Goal: Task Accomplishment & Management: Use online tool/utility

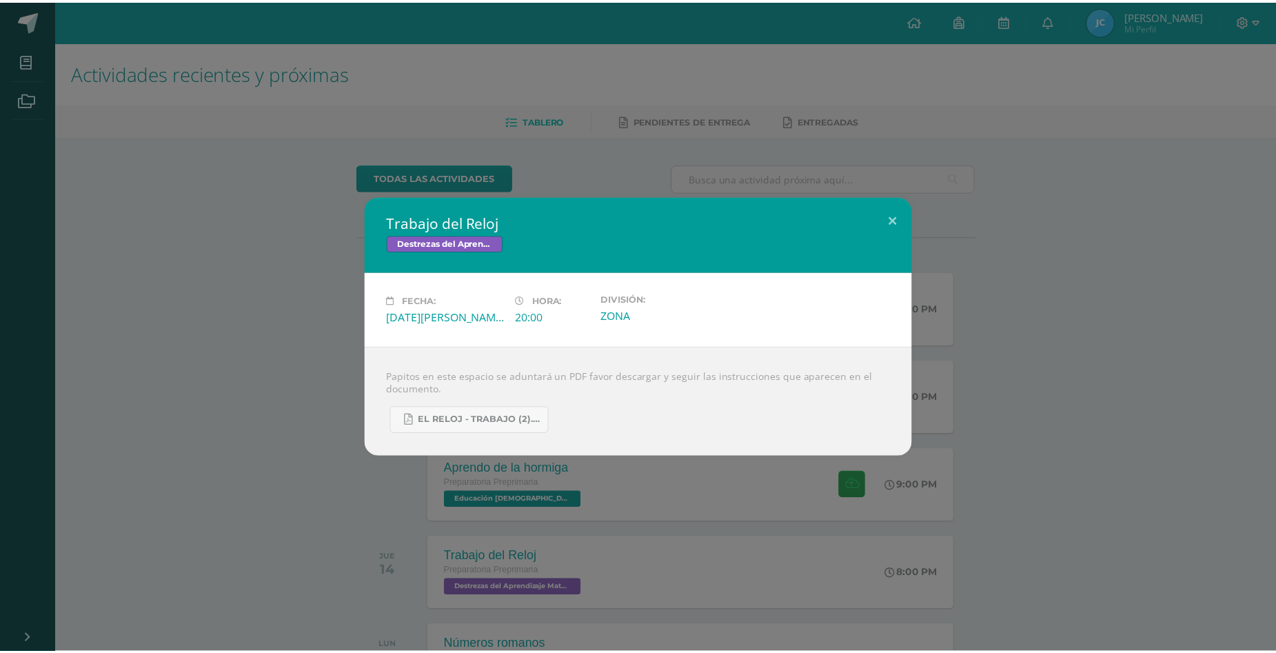
scroll to position [221, 0]
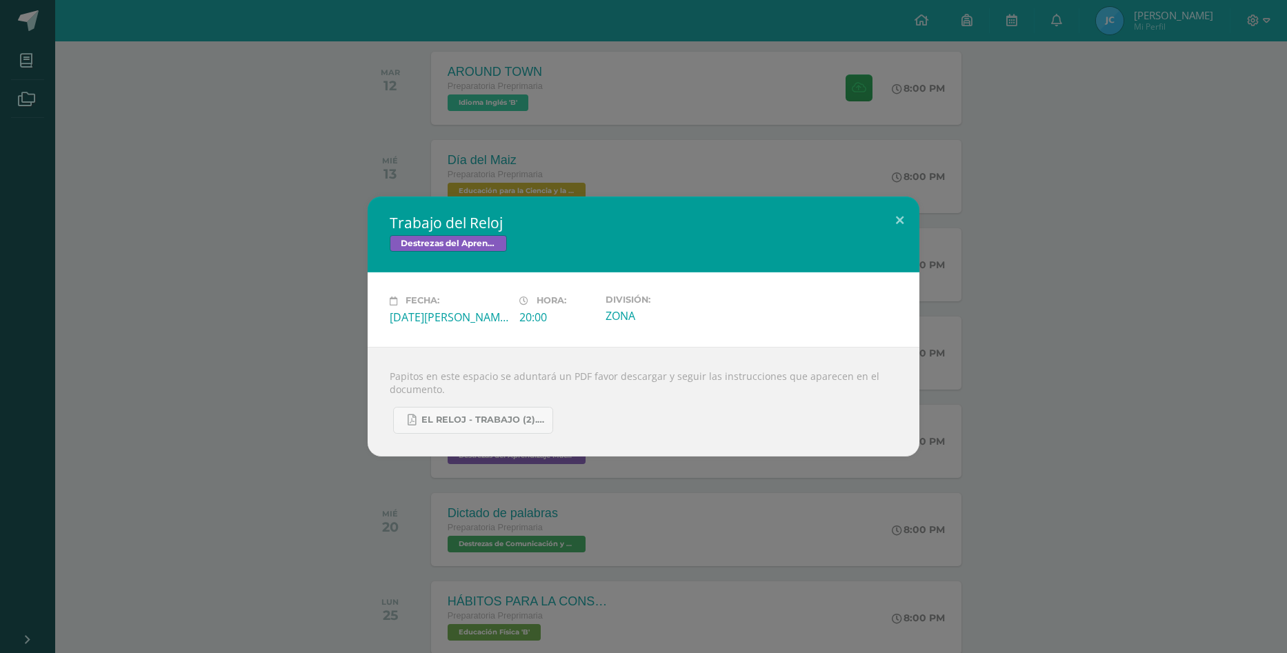
click at [279, 233] on div "Trabajo del Reloj Destrezas del Aprendizaje Matemático Fecha: [DATE][PERSON_NAM…" at bounding box center [644, 326] width 1276 height 259
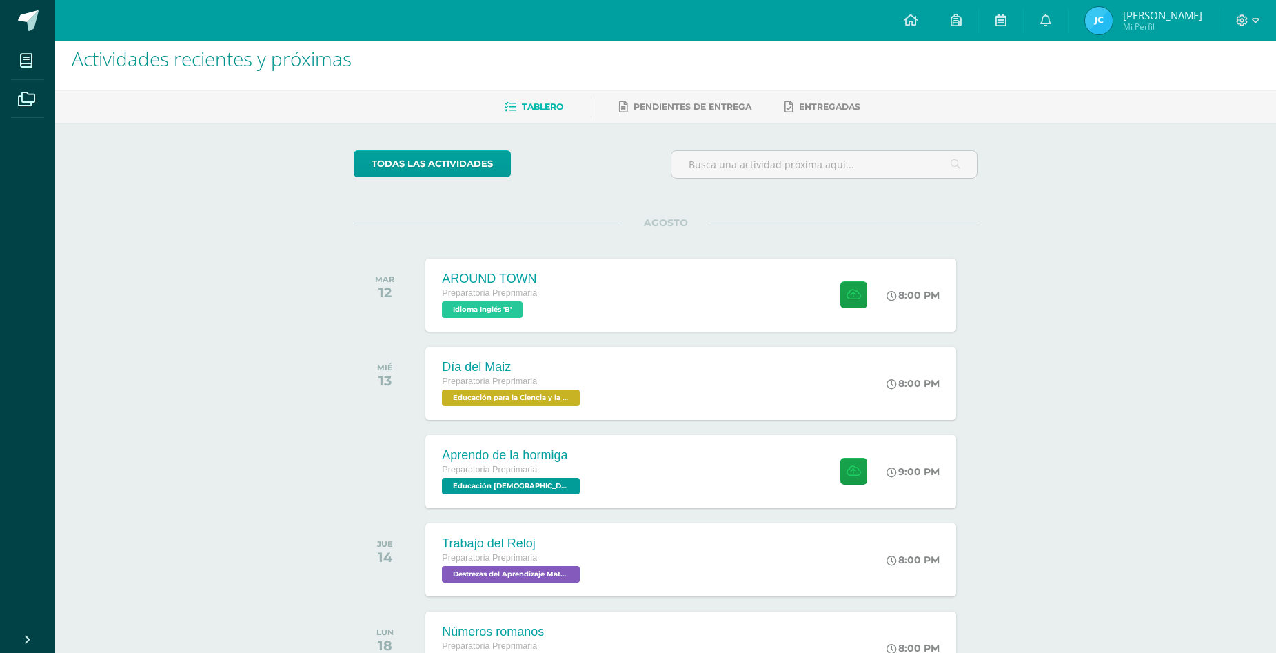
scroll to position [0, 0]
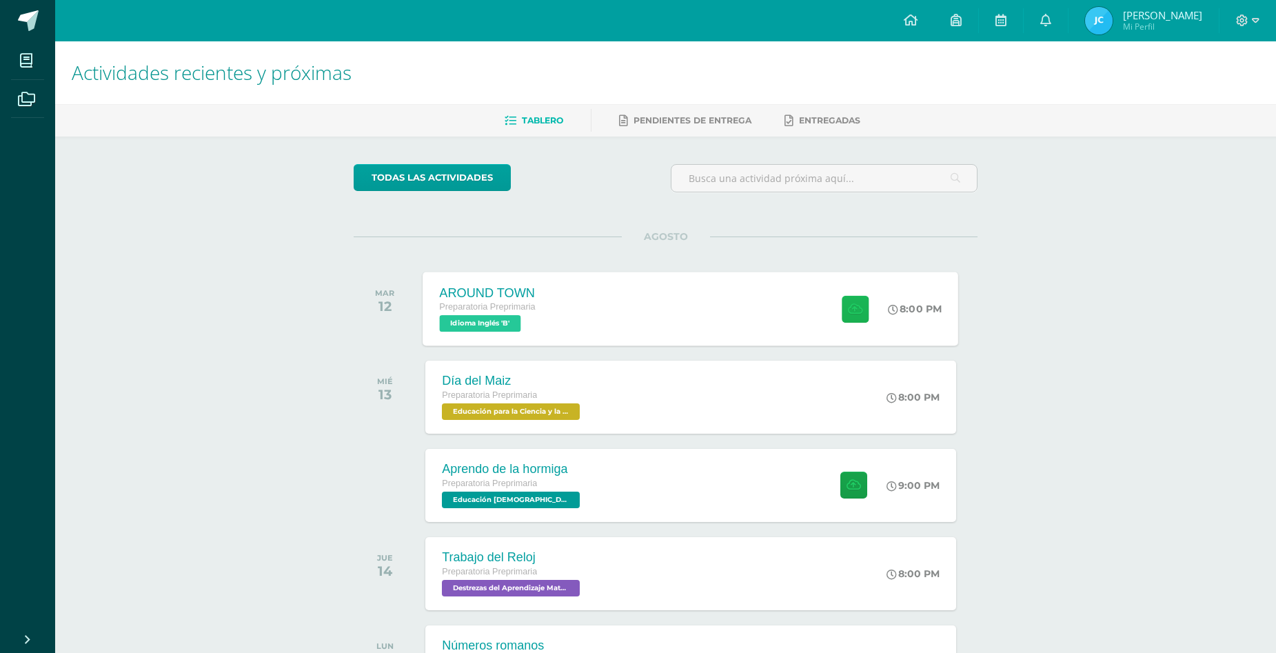
click at [850, 317] on button at bounding box center [855, 308] width 27 height 27
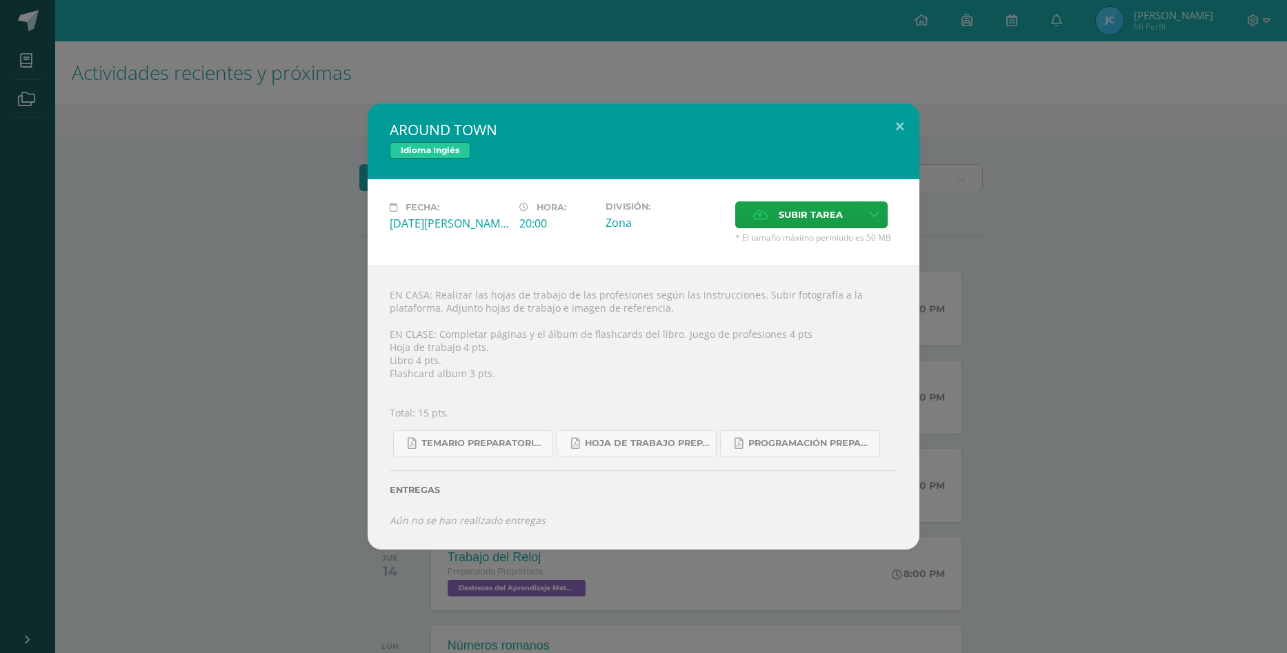
click at [1054, 146] on div "AROUND TOWN Idioma Inglés Fecha: [DATE][PERSON_NAME] Hora: 20:00 División: Zona…" at bounding box center [644, 326] width 1276 height 446
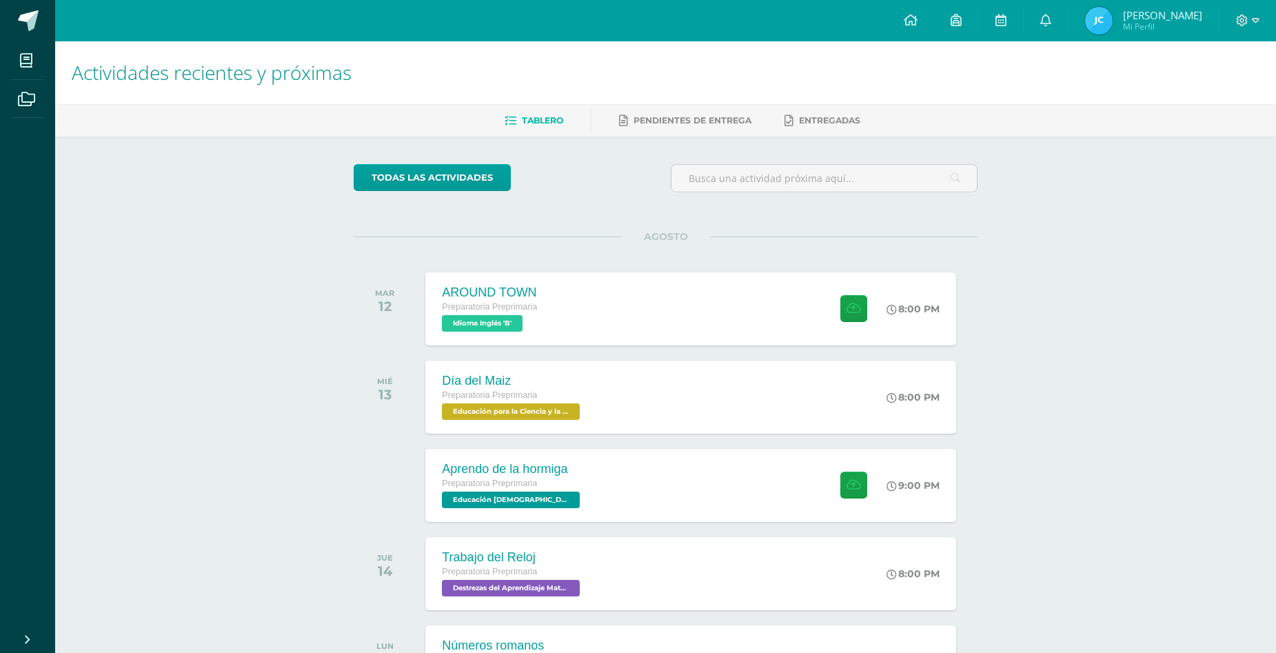
click at [852, 303] on icon at bounding box center [855, 309] width 14 height 12
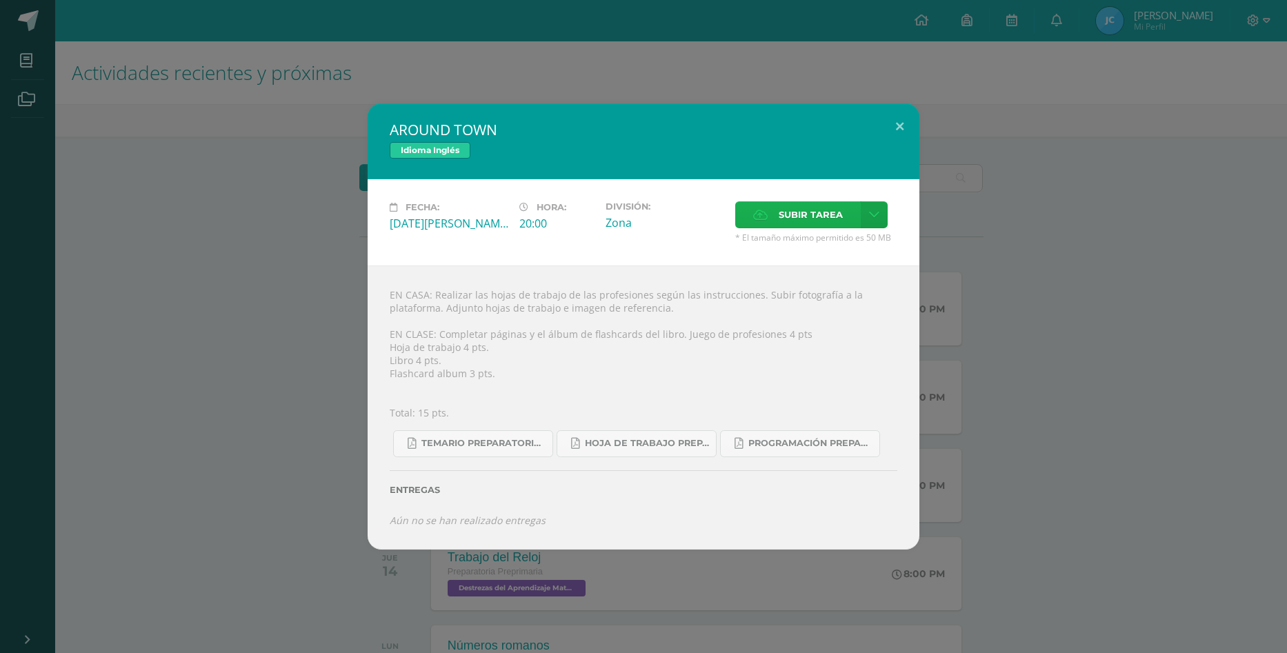
click at [788, 217] on span "Subir tarea" at bounding box center [811, 215] width 64 height 26
click at [0, 0] on input "Subir tarea" at bounding box center [0, 0] width 0 height 0
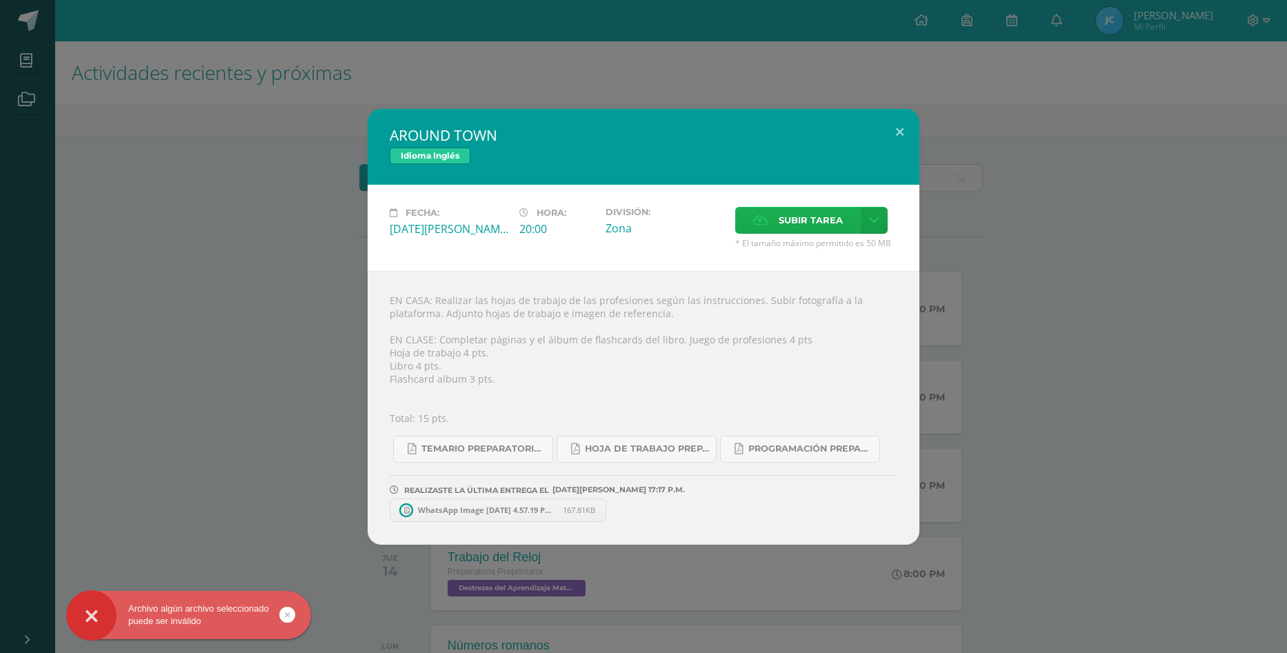
click at [789, 223] on span "Subir tarea" at bounding box center [811, 221] width 64 height 26
click at [0, 0] on input "Subir tarea" at bounding box center [0, 0] width 0 height 0
click at [1051, 232] on div "AROUND TOWN Idioma Inglés Fecha: [DATE][PERSON_NAME] Hora: 20:00 División: Zona…" at bounding box center [644, 327] width 1276 height 436
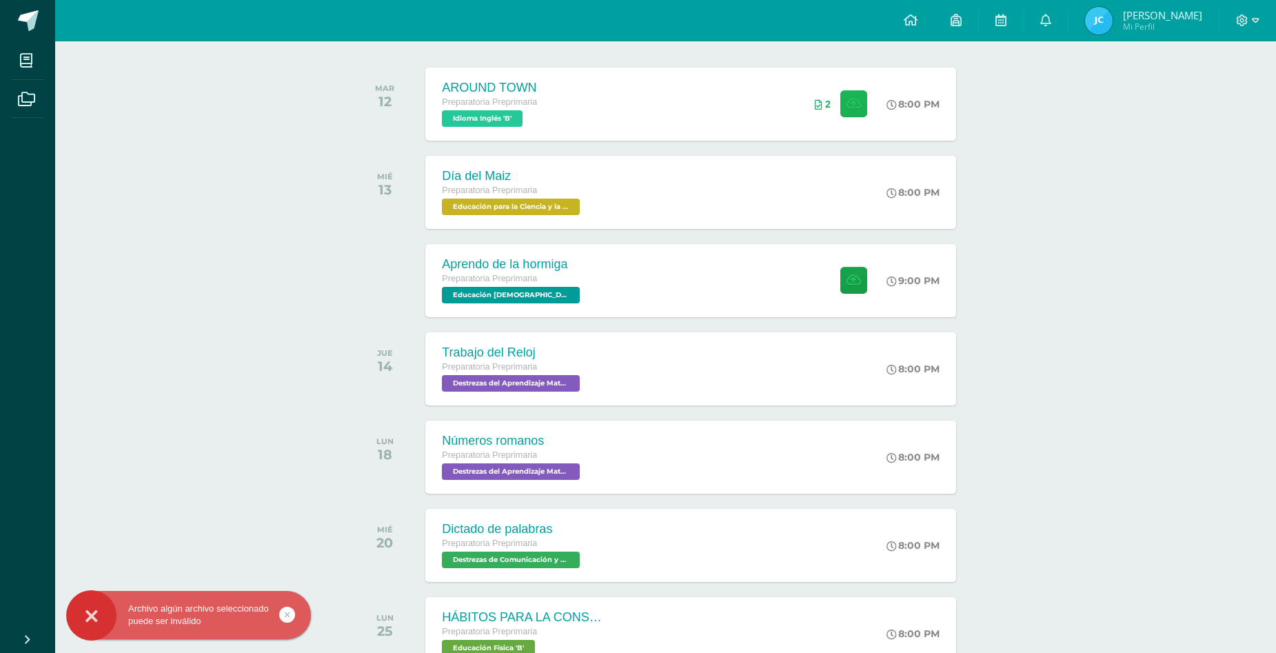
scroll to position [69, 0]
